Goal: Information Seeking & Learning: Find specific fact

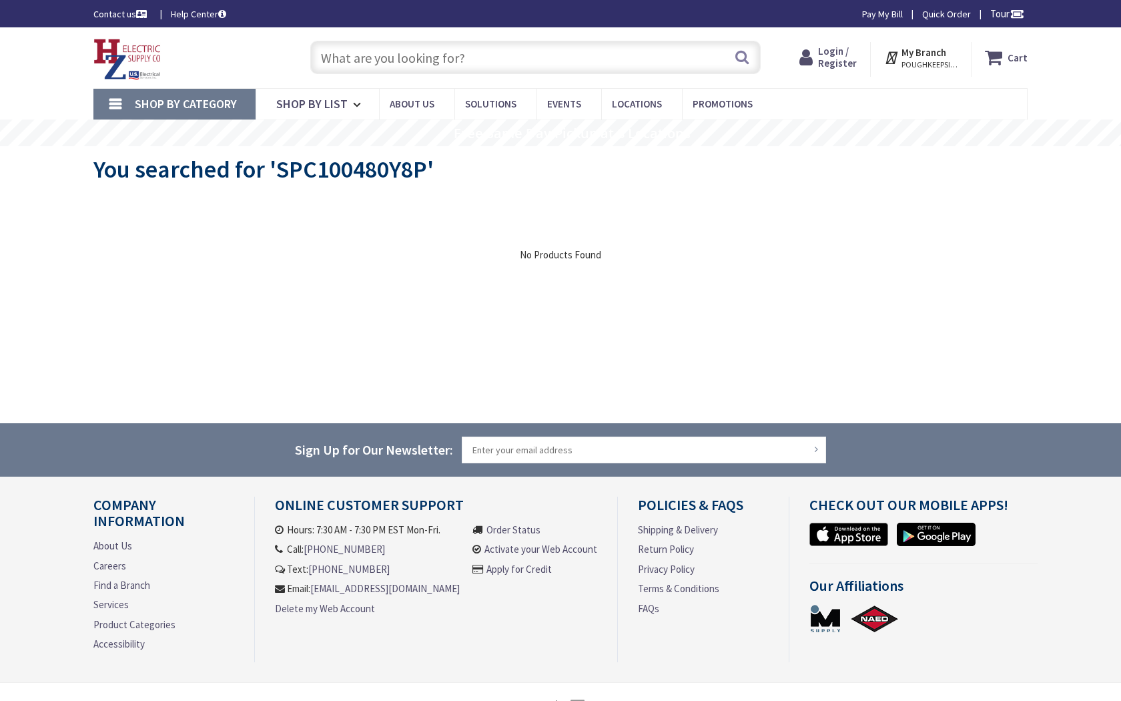
type input "Cheatham Hill Rd, Marietta, GA 30064, USA"
